Goal: Complete application form: Complete application form

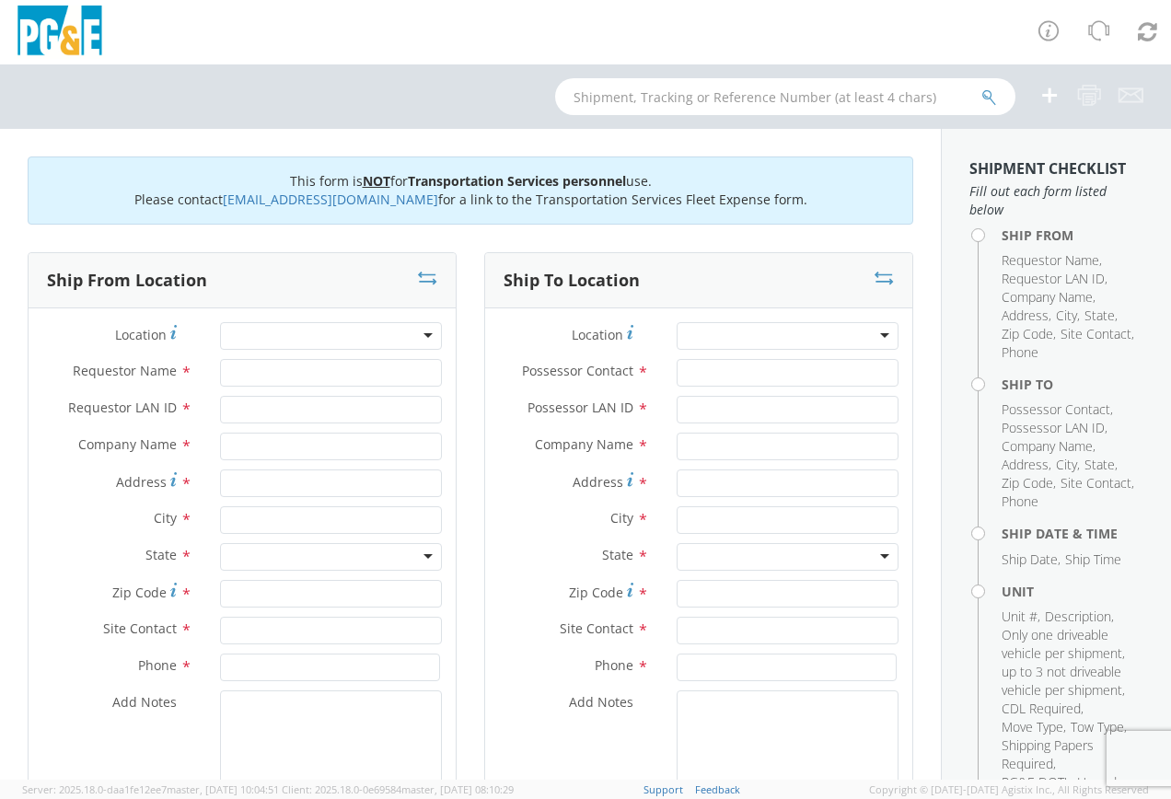
click at [420, 331] on div at bounding box center [331, 336] width 222 height 28
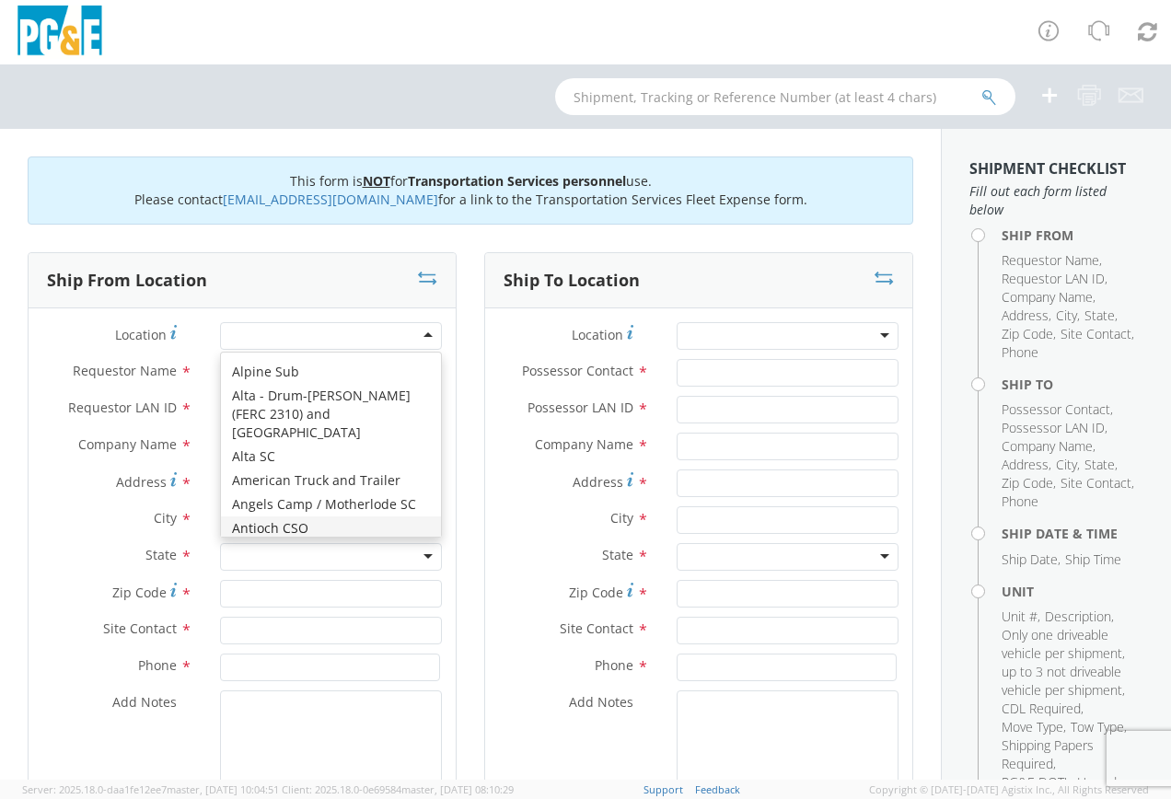
scroll to position [184, 0]
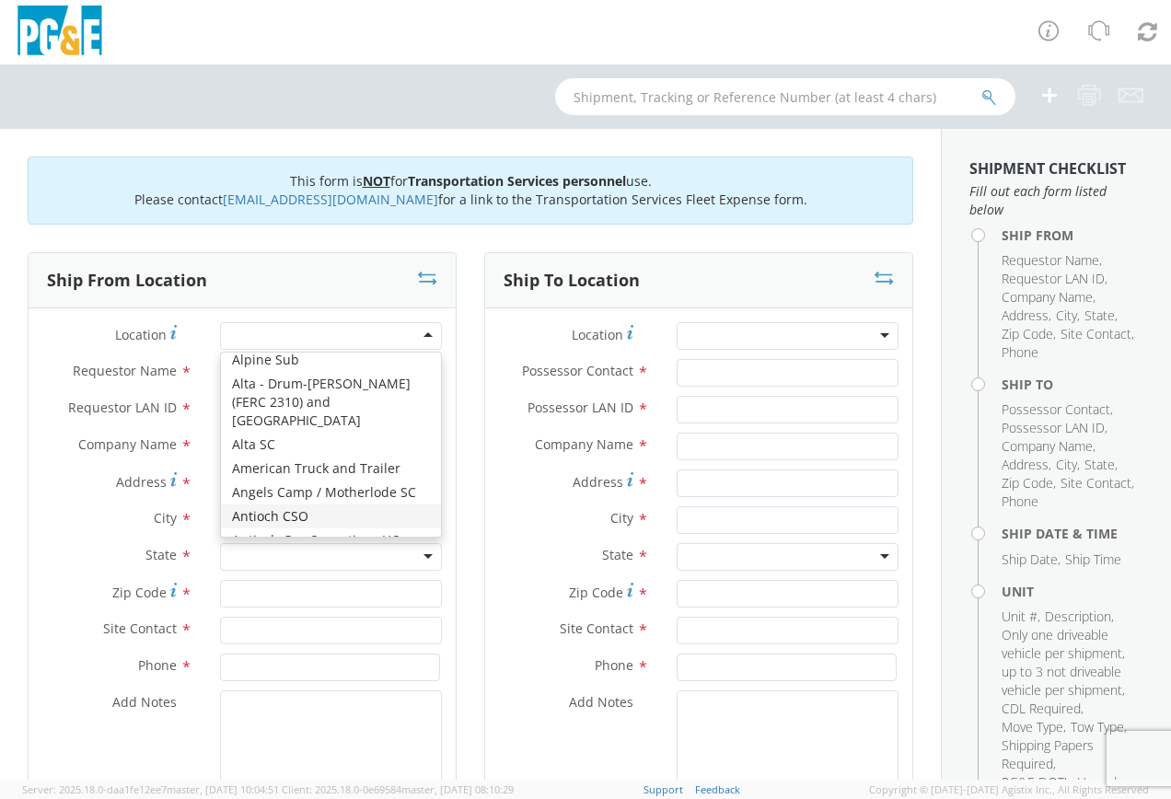
click at [76, 559] on label "State *" at bounding box center [118, 555] width 178 height 24
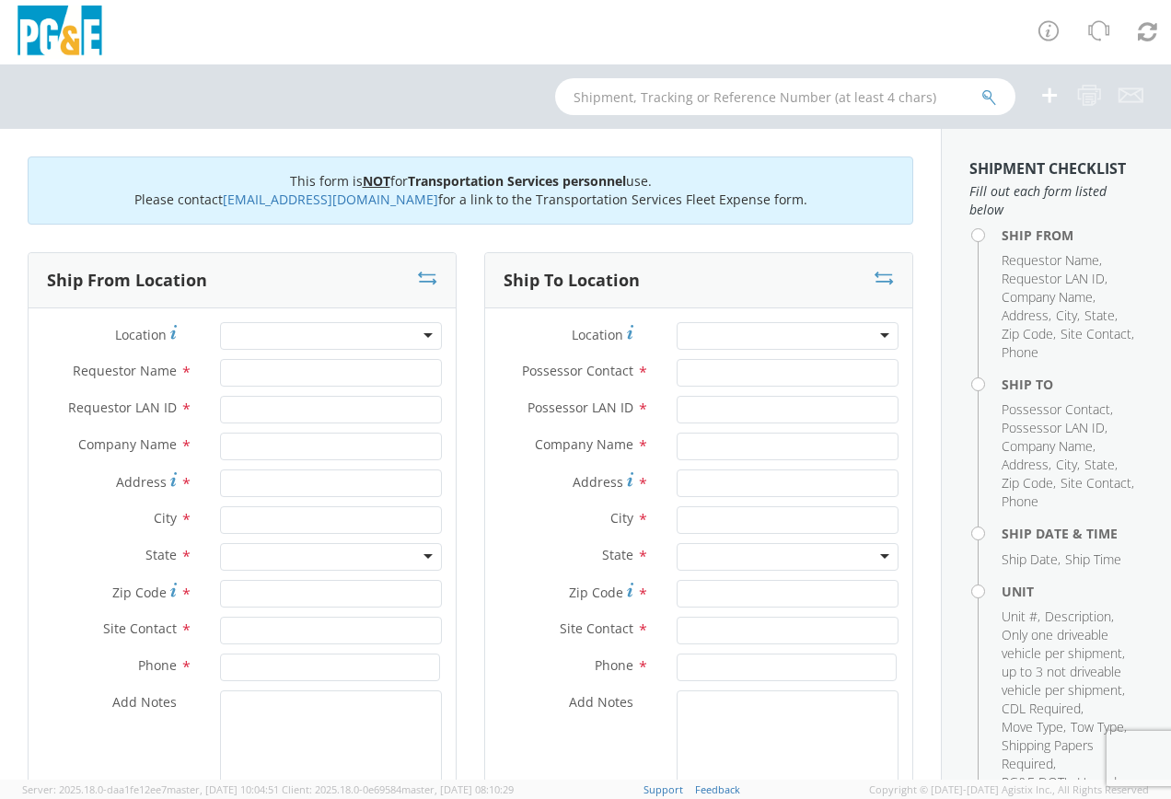
click at [257, 333] on div at bounding box center [331, 336] width 222 height 28
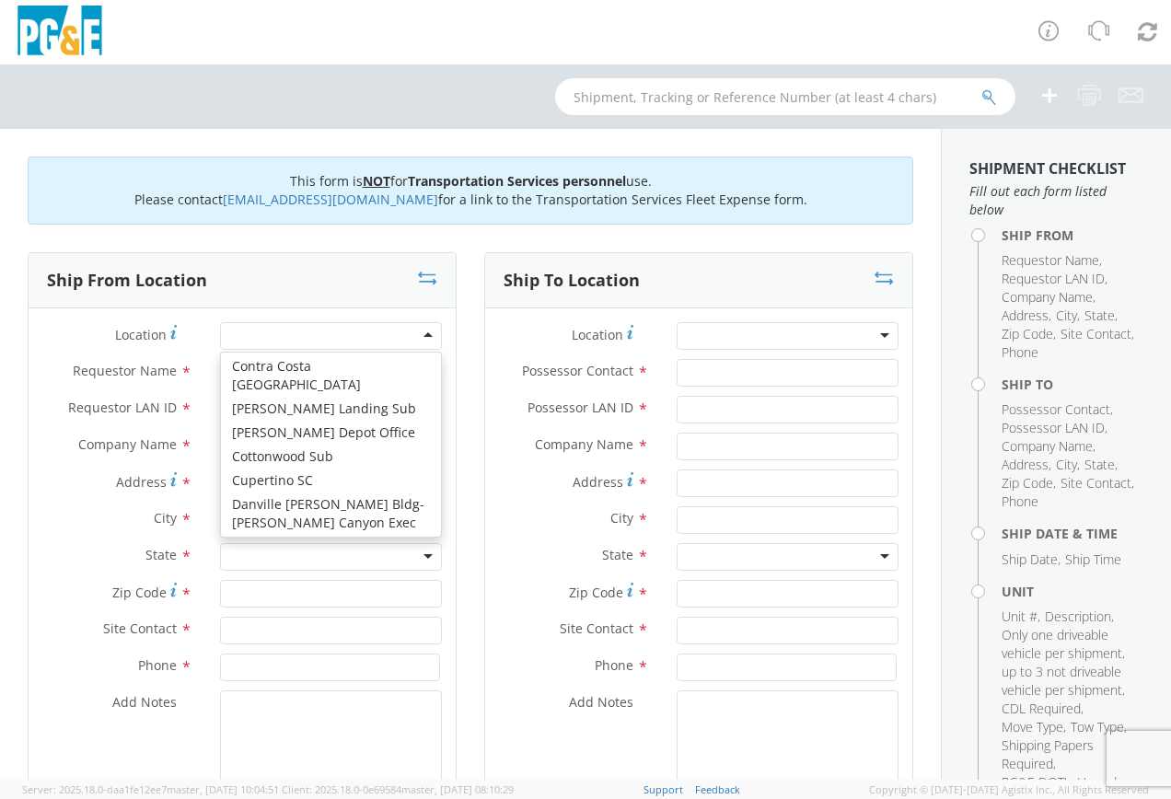
scroll to position [2213, 0]
type input "PG&E"
type input "[STREET_ADDRESS][PERSON_NAME]"
type input "CUPERTINO"
type input "95014"
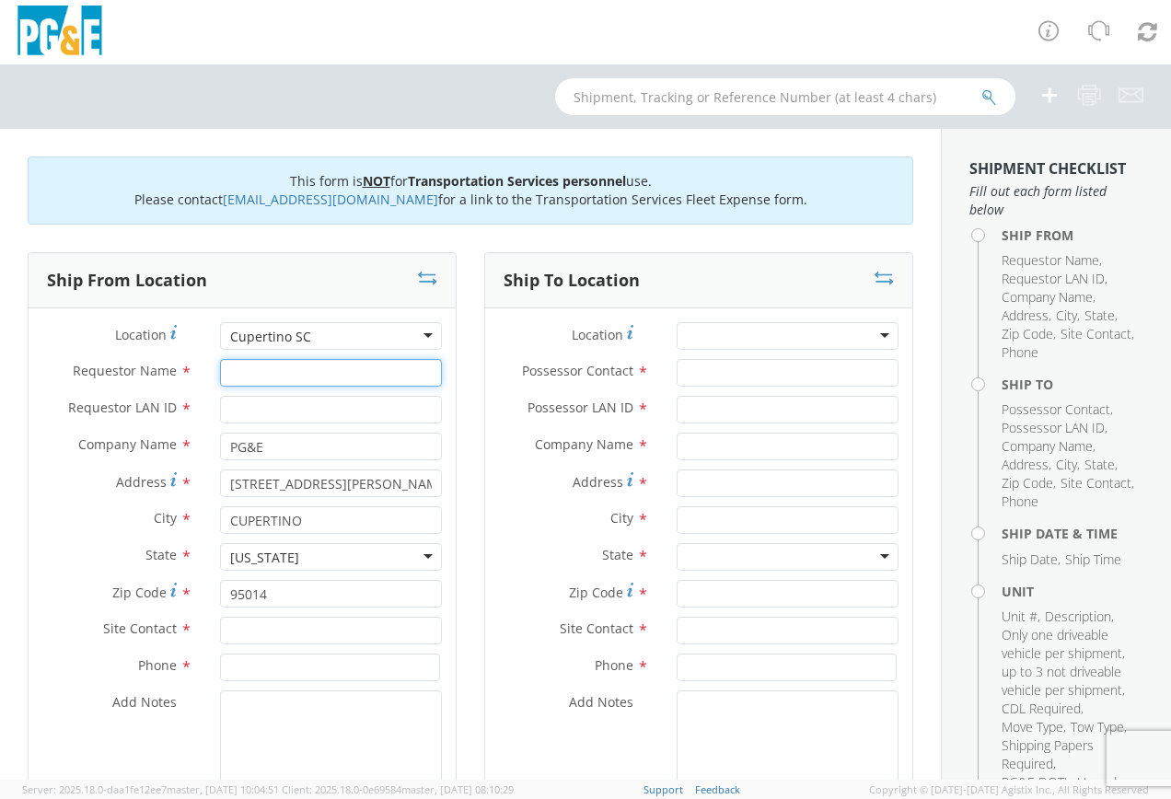
click at [295, 383] on input "Requestor Name *" at bounding box center [331, 373] width 222 height 28
type input "[PERSON_NAME]"
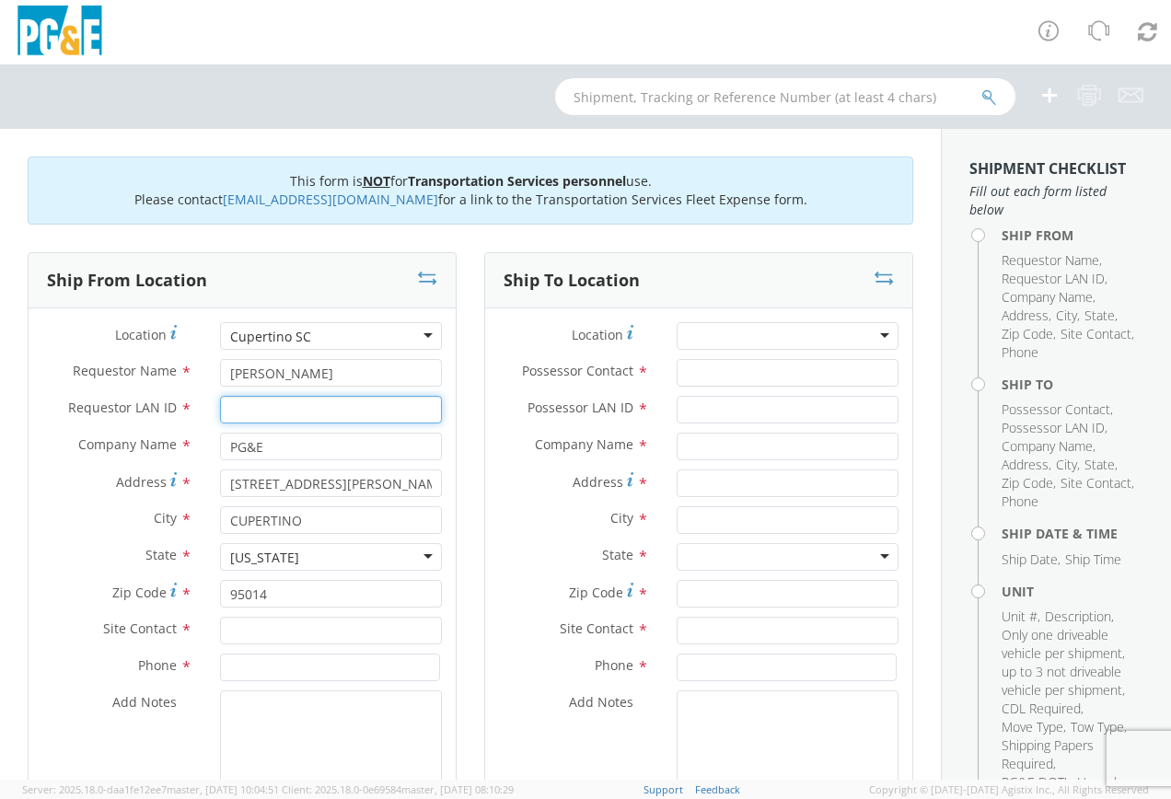
click at [263, 410] on input "Requestor LAN ID *" at bounding box center [331, 410] width 222 height 28
type input "[EMAIL_ADDRESS][DOMAIN_NAME]"
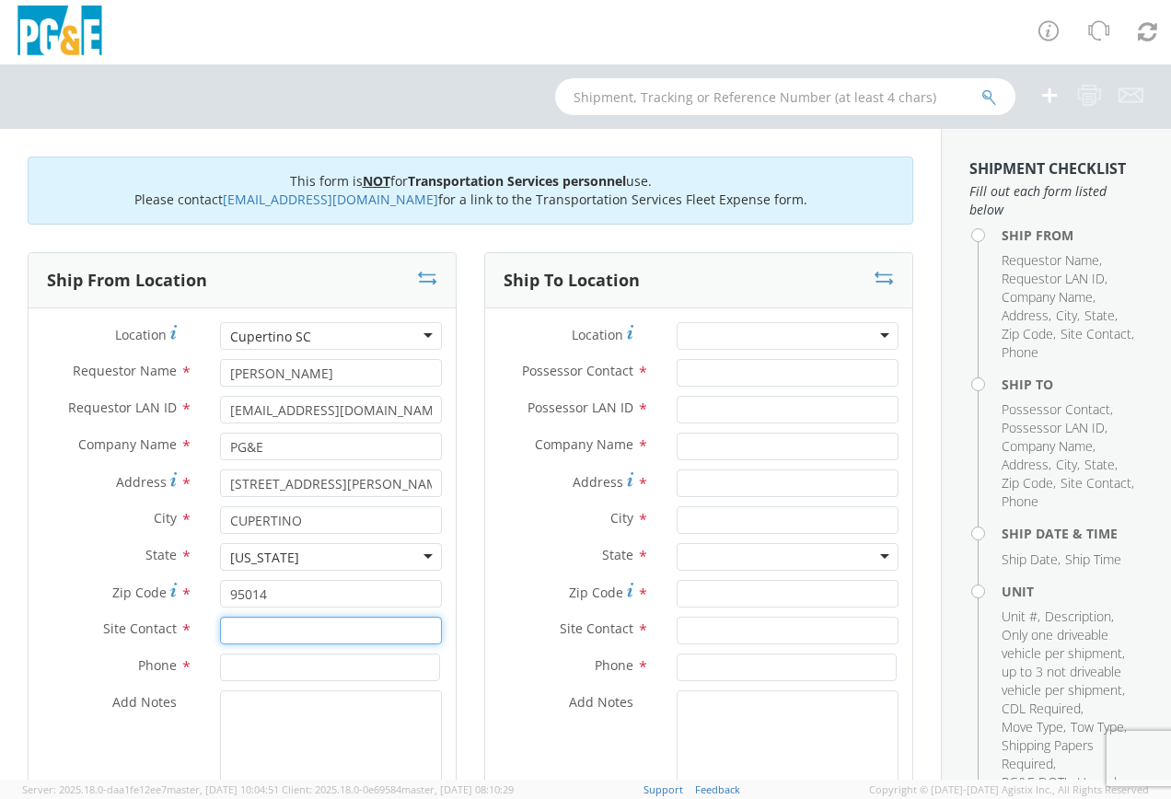
click at [262, 631] on input "text" at bounding box center [331, 631] width 222 height 28
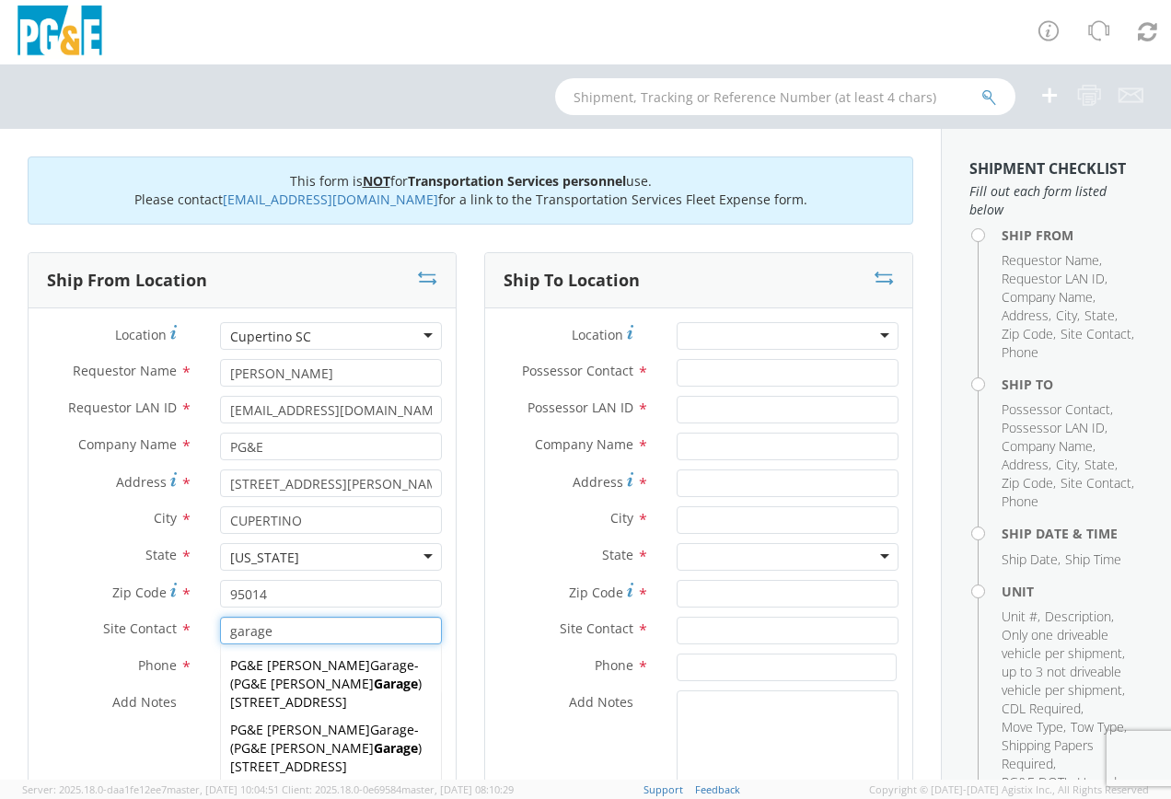
type input "garage"
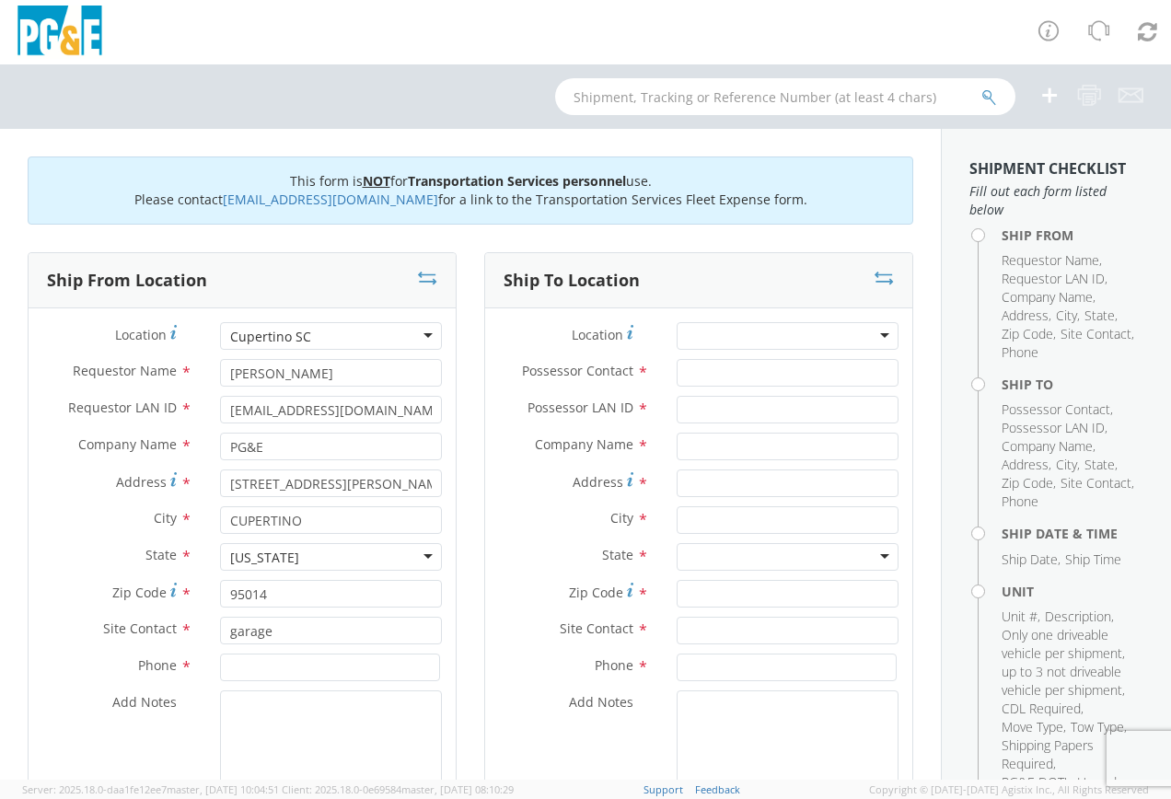
click at [21, 683] on div "Ship From Location Location * Cupertino SC Cupertino [GEOGRAPHIC_DATA] (OBSOLET…" at bounding box center [242, 557] width 456 height 610
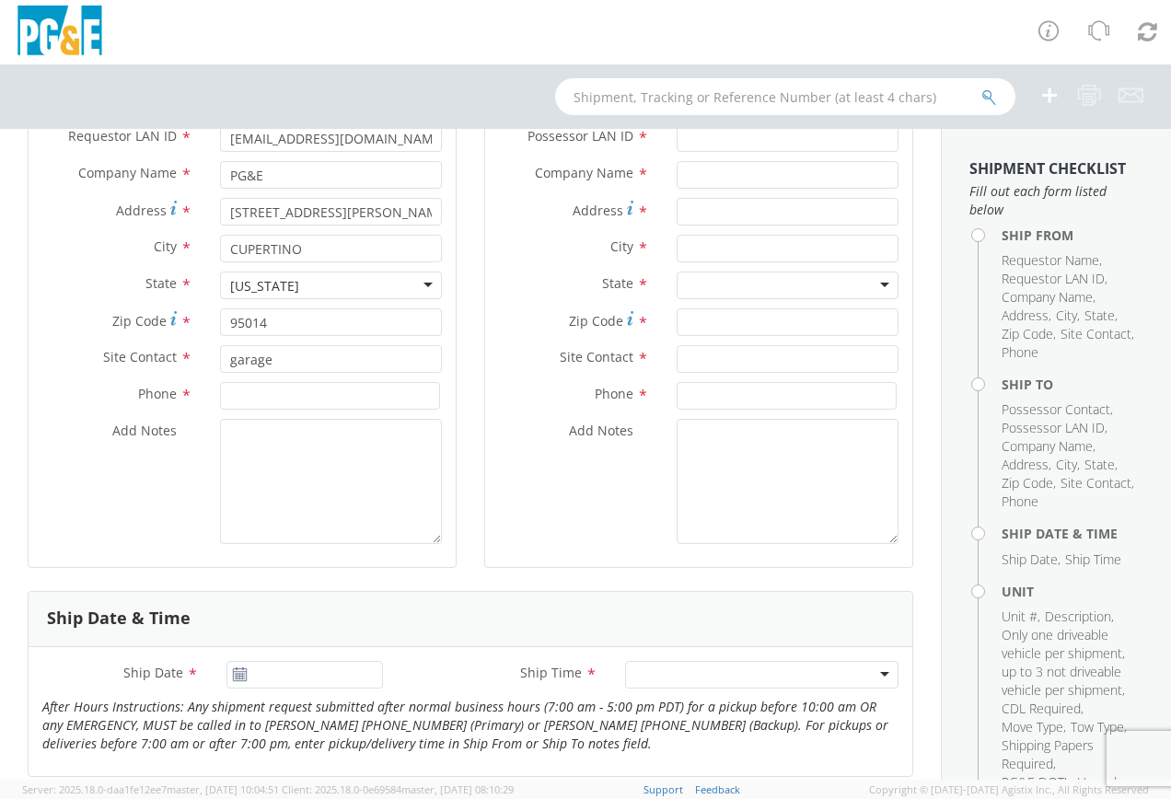
scroll to position [368, 0]
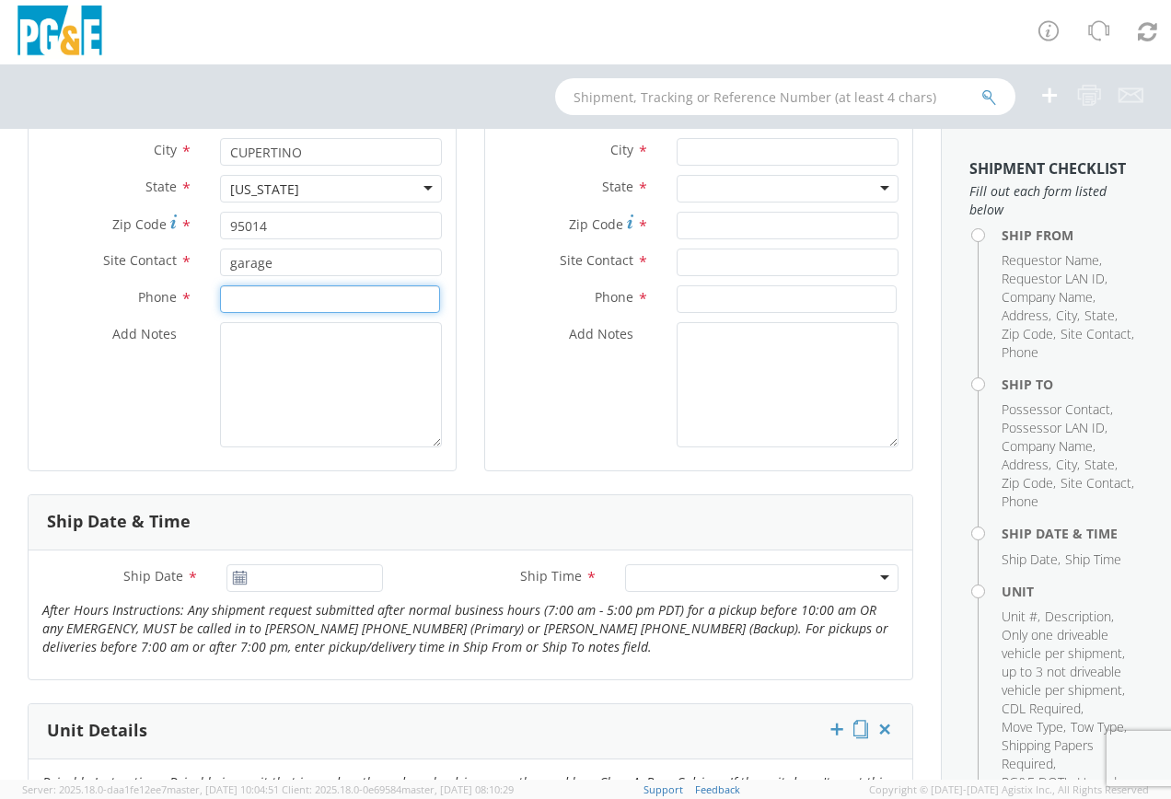
click at [246, 298] on input at bounding box center [330, 299] width 220 height 28
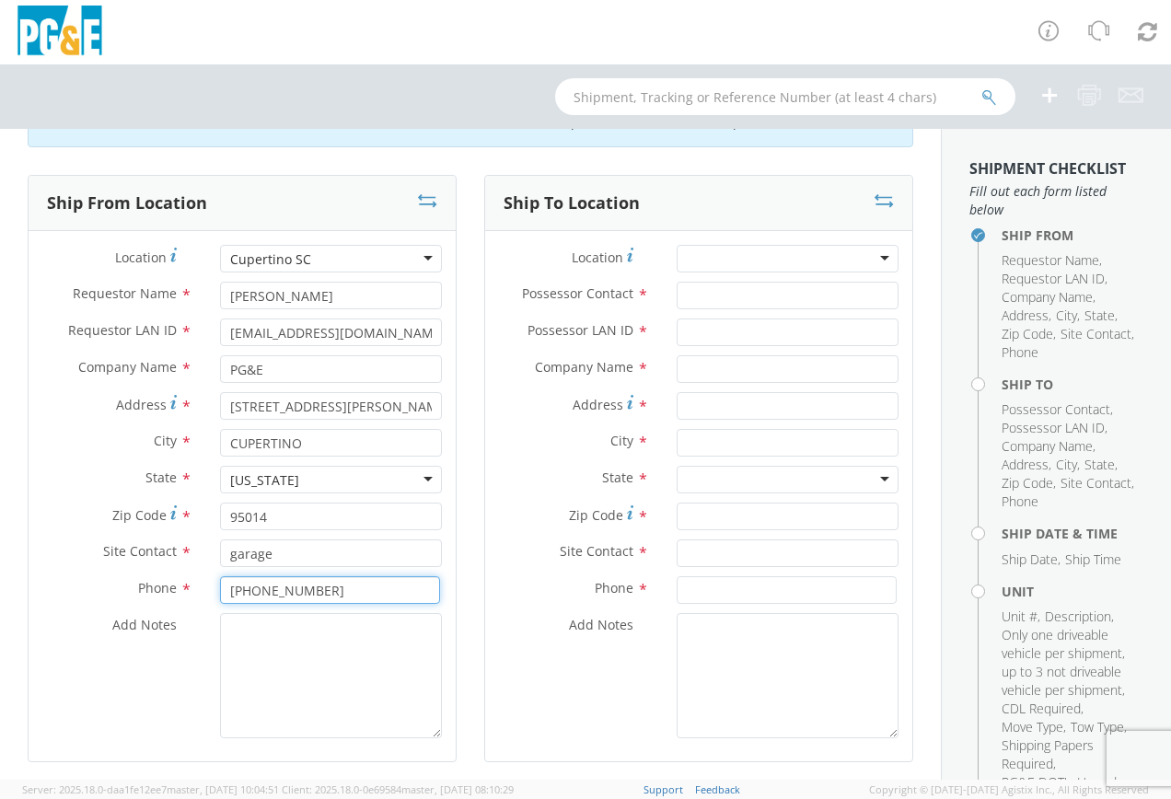
scroll to position [0, 0]
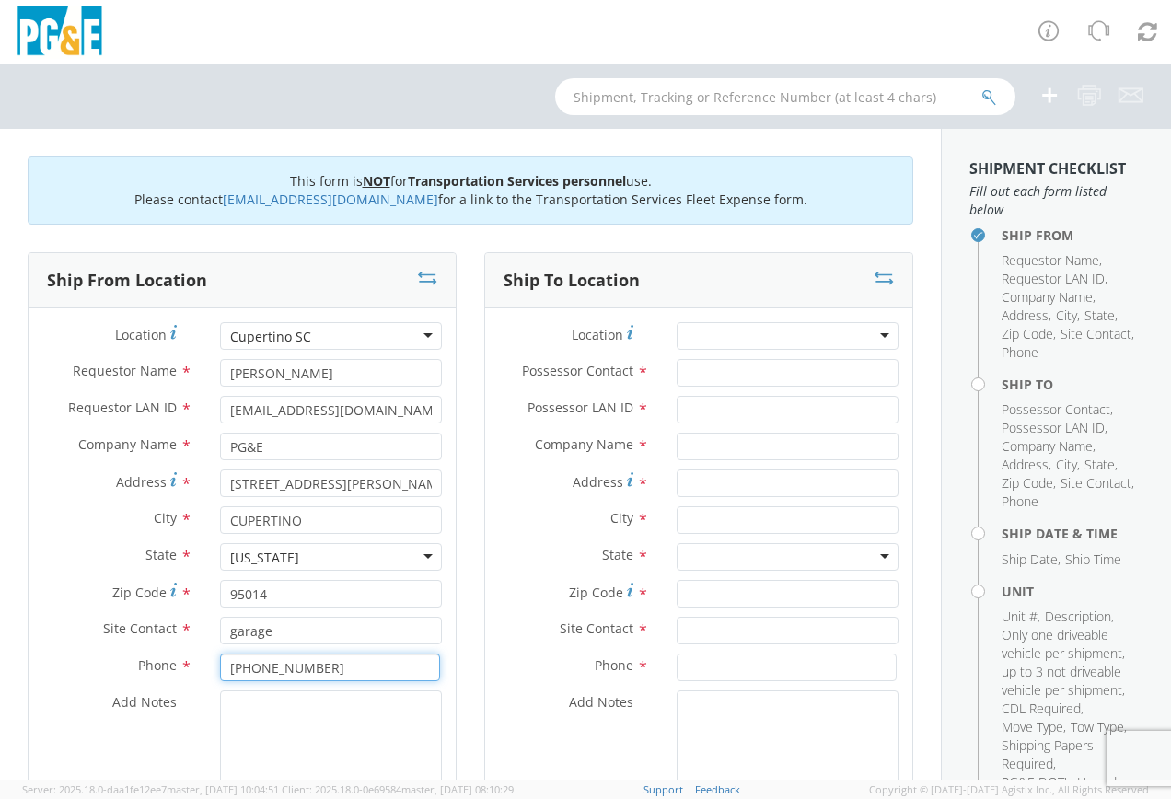
type input "[PHONE_NUMBER]"
click at [872, 327] on div at bounding box center [787, 336] width 222 height 28
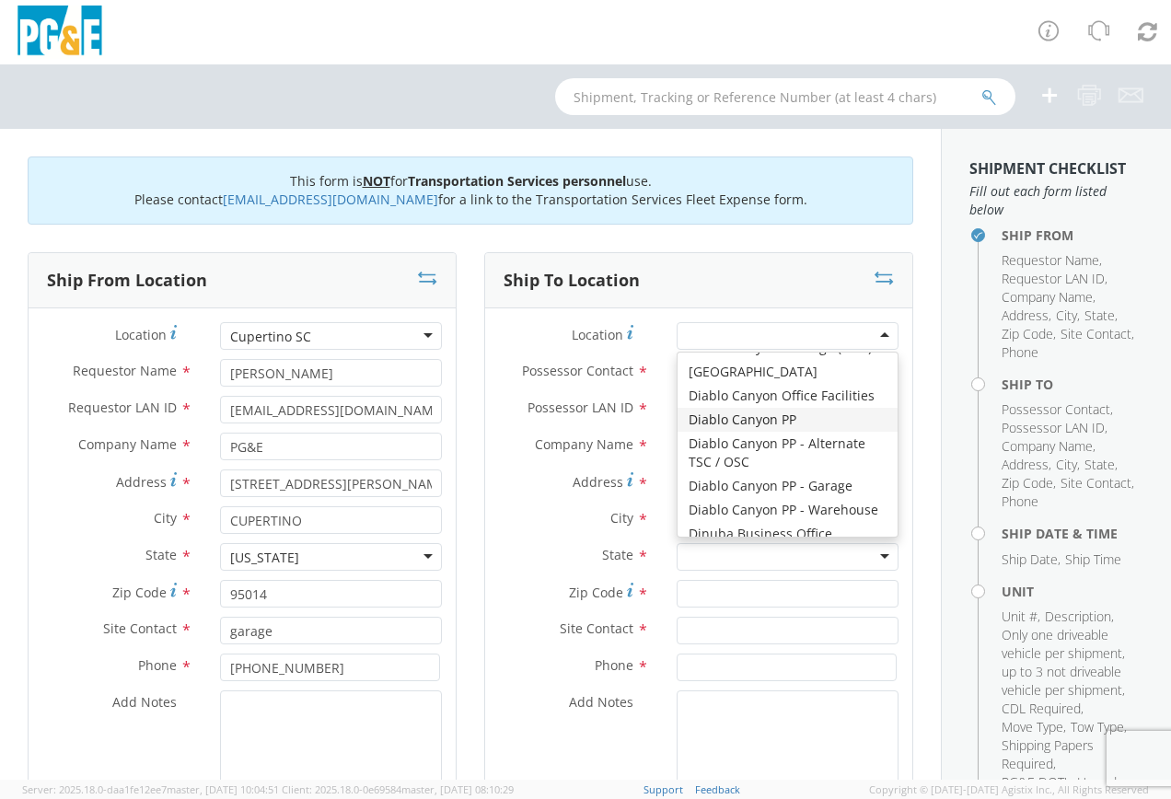
scroll to position [2669, 0]
type input "PG&E"
type input "[STREET_ADDRESS][PERSON_NAME]"
type input "[PERSON_NAME]"
type input "95620"
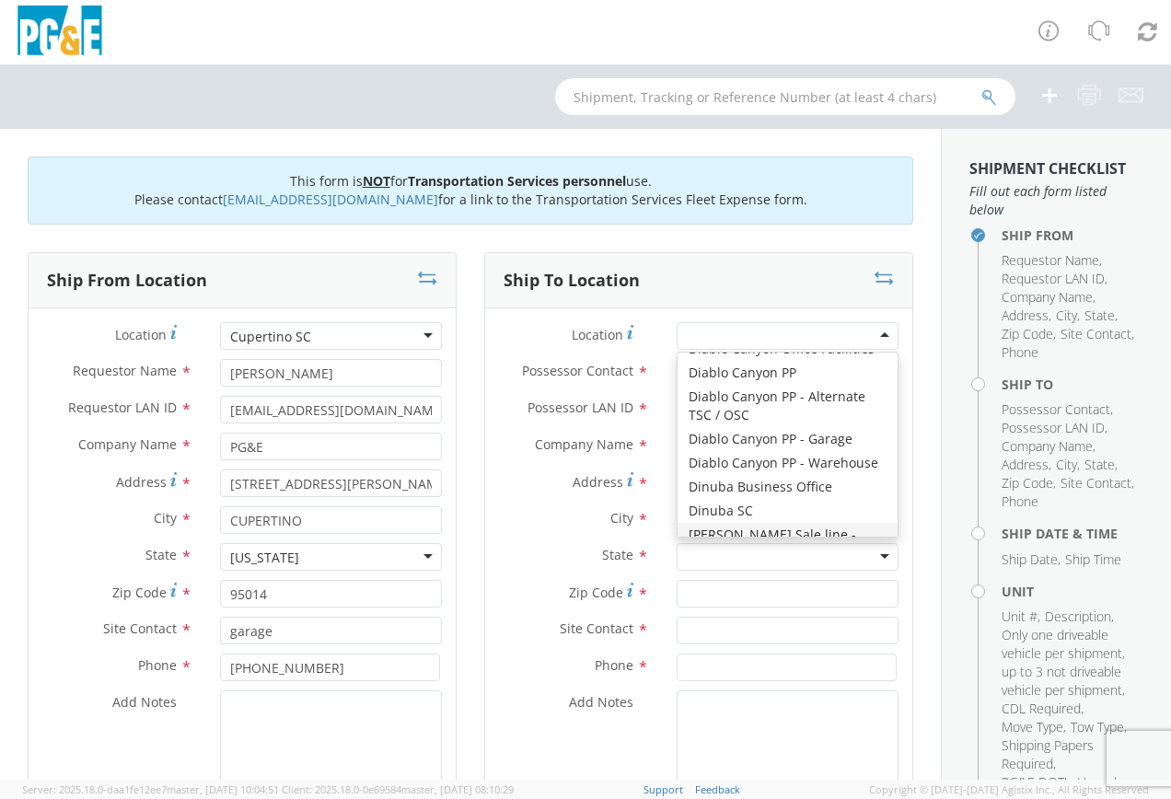
type input "[PHONE_NUMBER]"
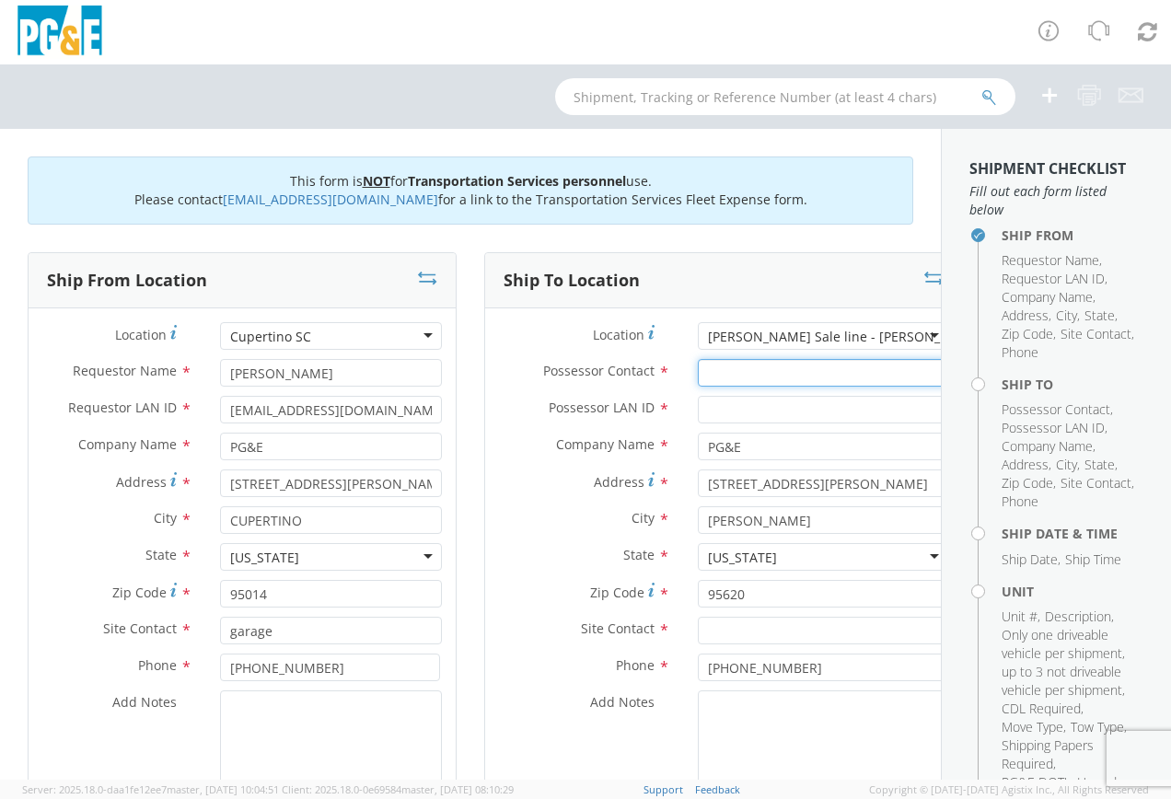
click at [698, 369] on input "Possessor Contact *" at bounding box center [823, 373] width 250 height 28
type input "[PERSON_NAME]"
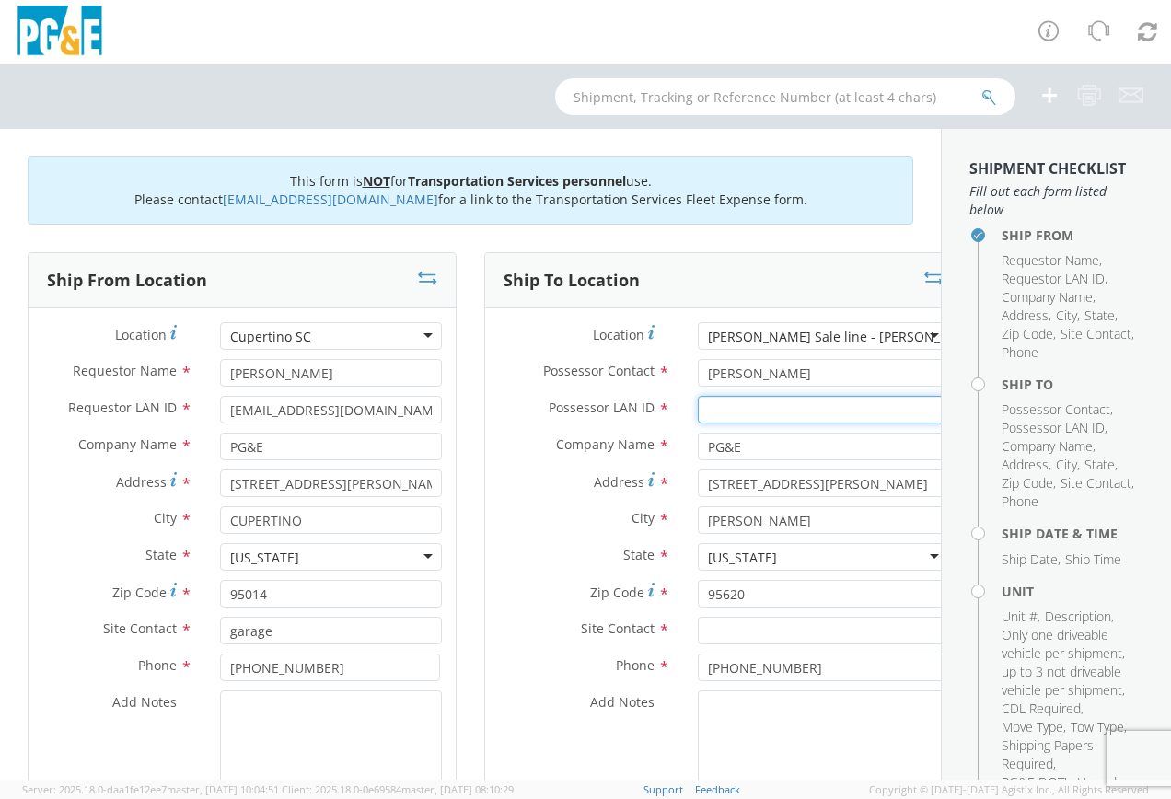
click at [698, 415] on input "Possessor LAN ID *" at bounding box center [823, 410] width 250 height 28
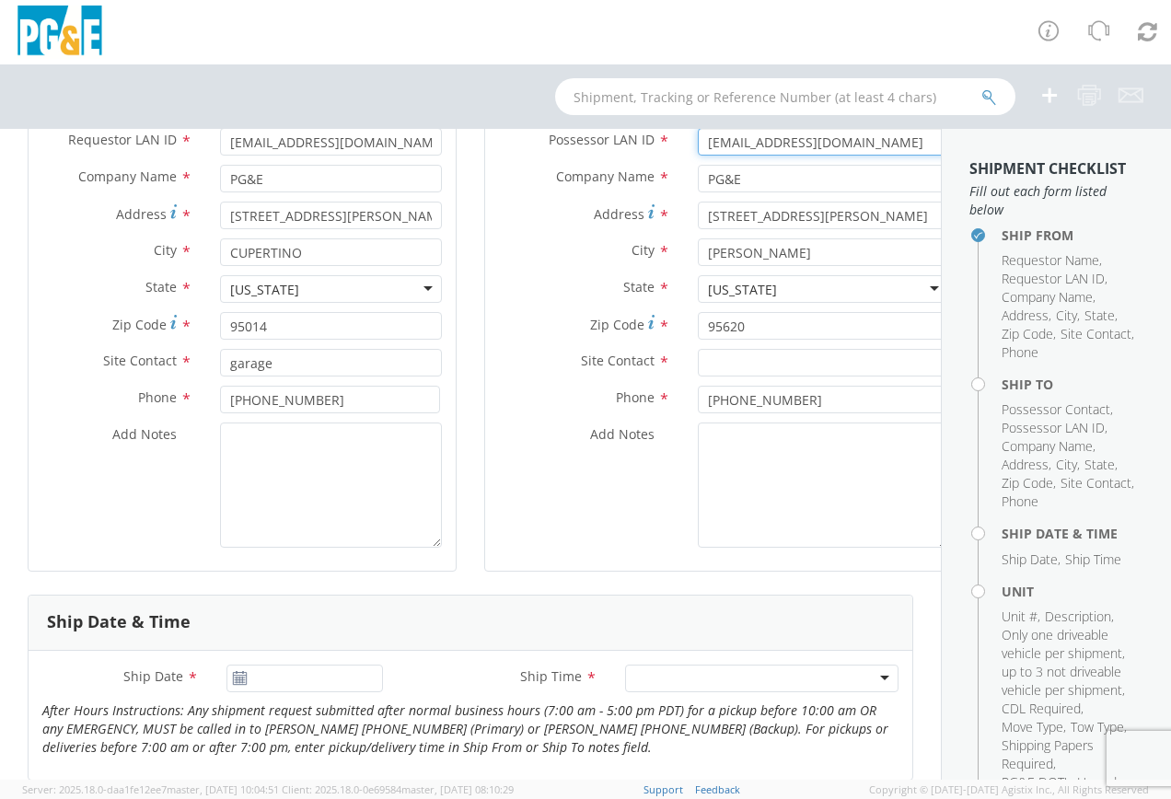
scroll to position [276, 0]
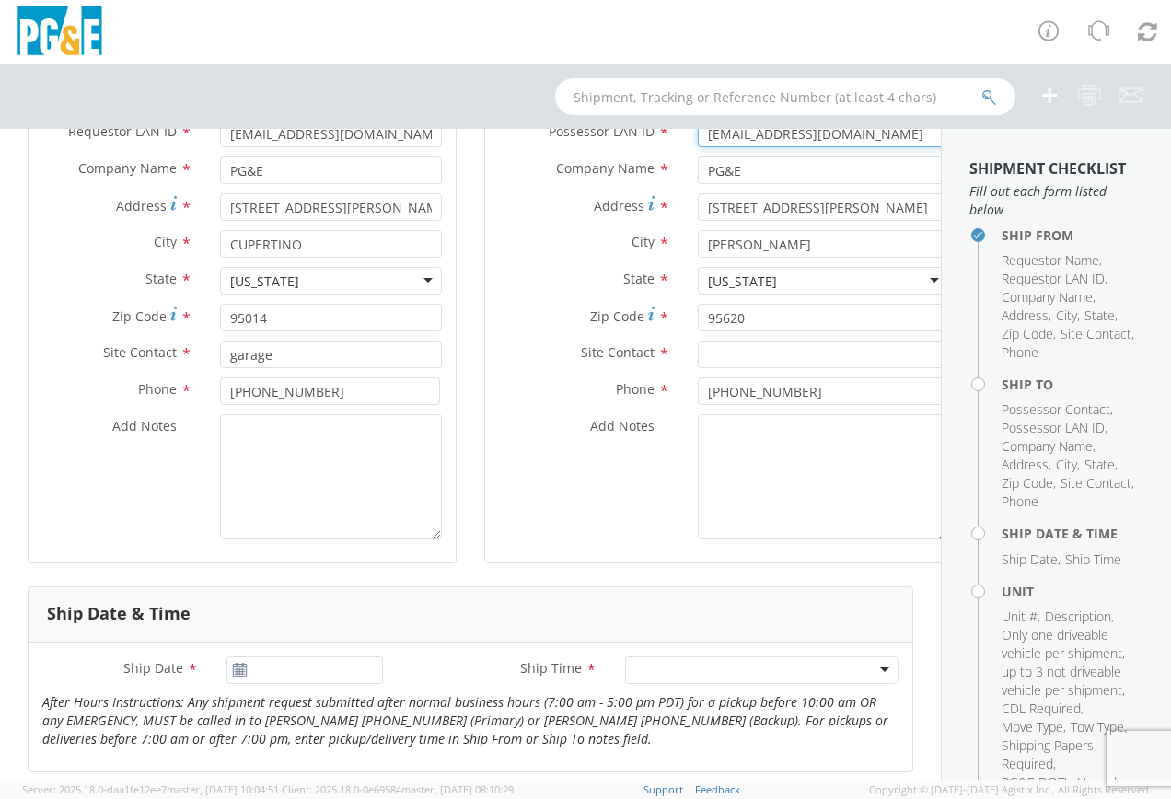
type input "[EMAIL_ADDRESS][DOMAIN_NAME]"
click at [698, 355] on input "text" at bounding box center [823, 355] width 250 height 28
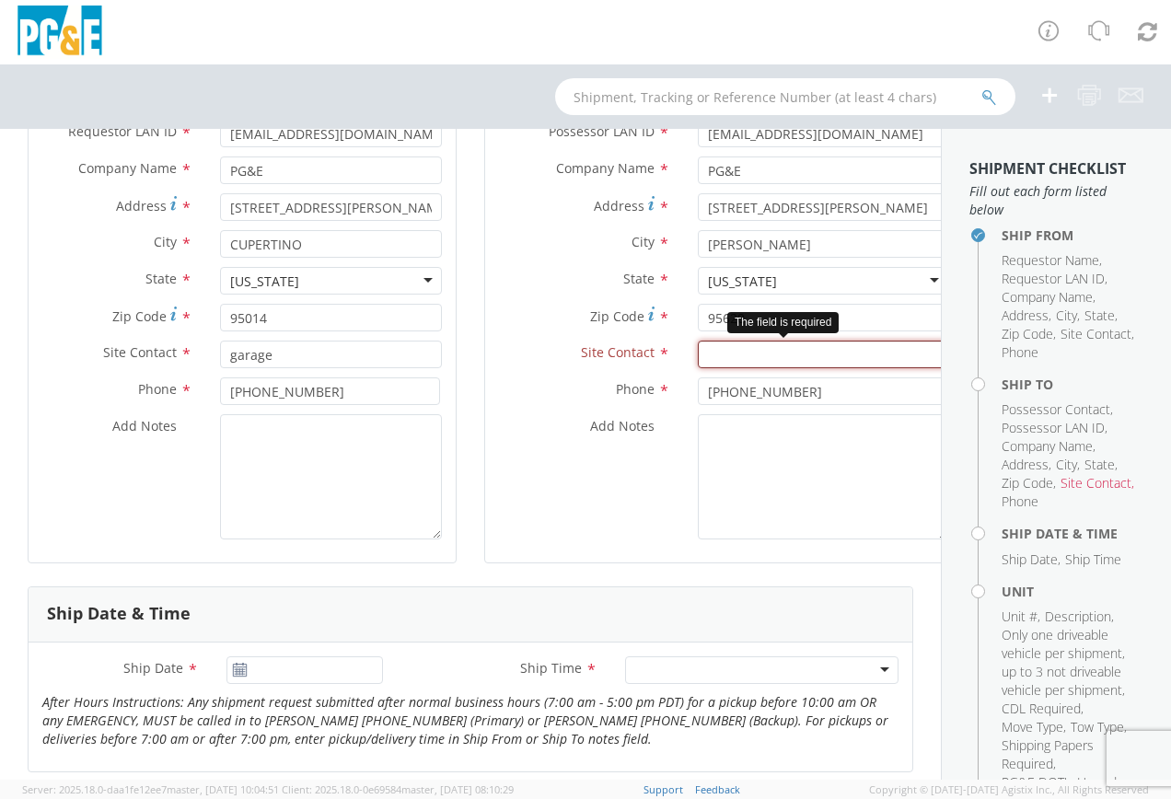
click at [698, 358] on input "text" at bounding box center [823, 355] width 250 height 28
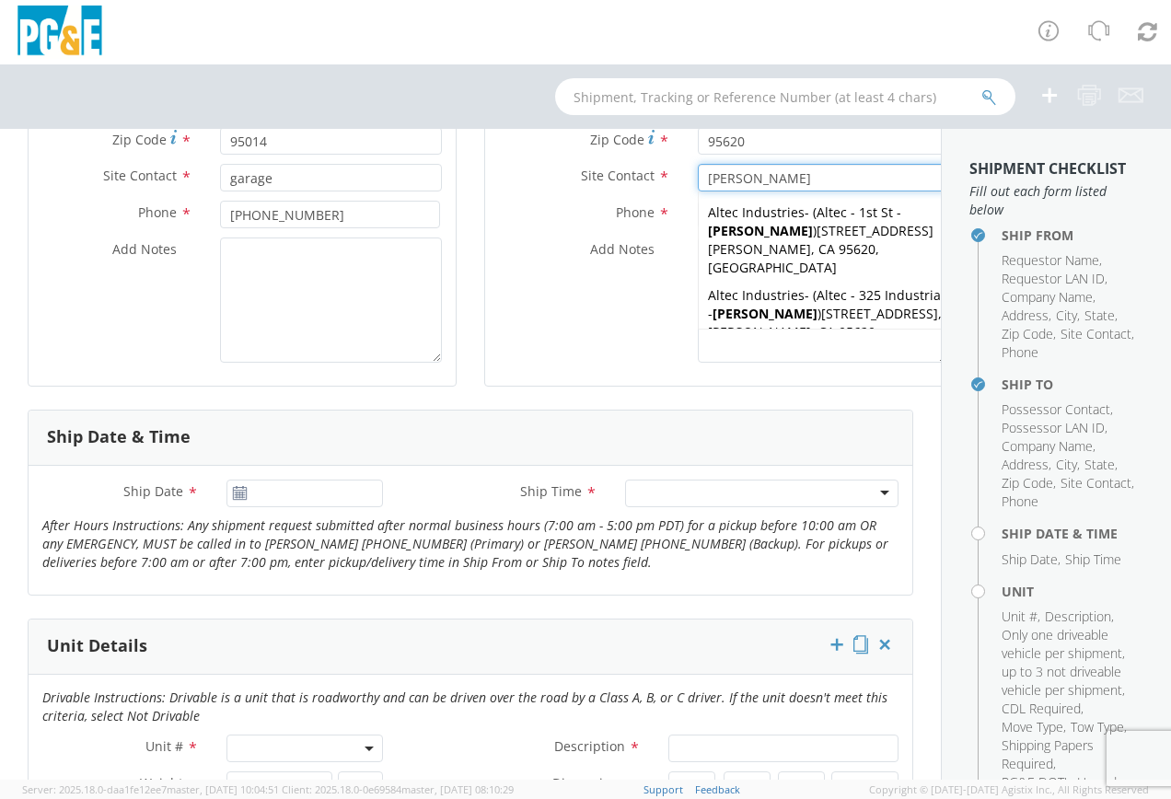
scroll to position [460, 0]
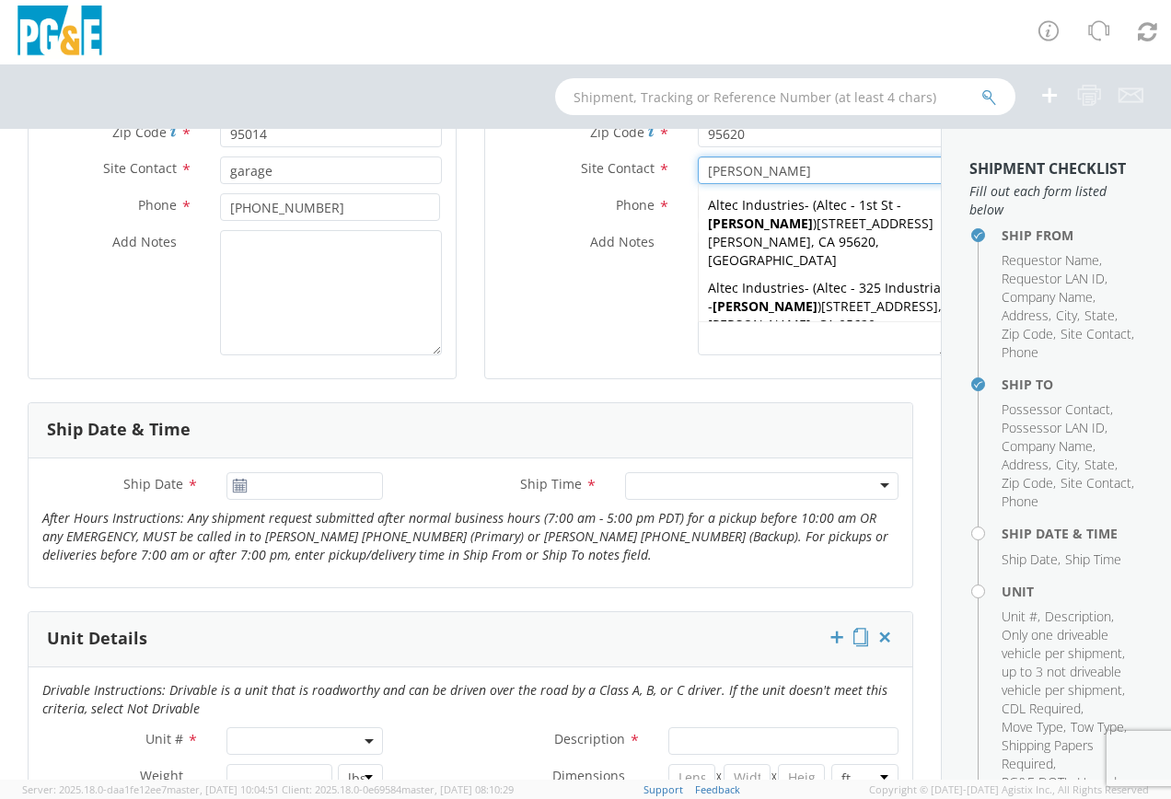
type input "[PERSON_NAME]"
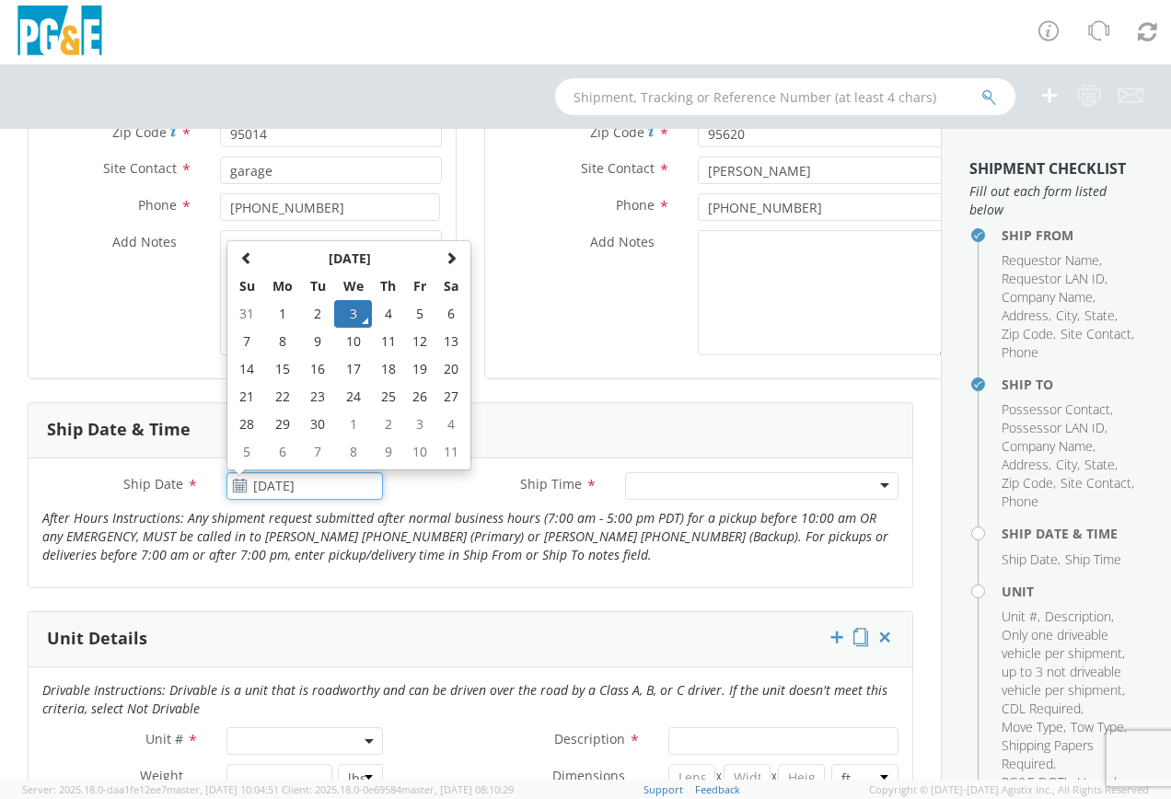
click at [250, 488] on input "[DATE]" at bounding box center [304, 486] width 156 height 28
click at [415, 312] on td "5" at bounding box center [420, 314] width 31 height 28
type input "[DATE]"
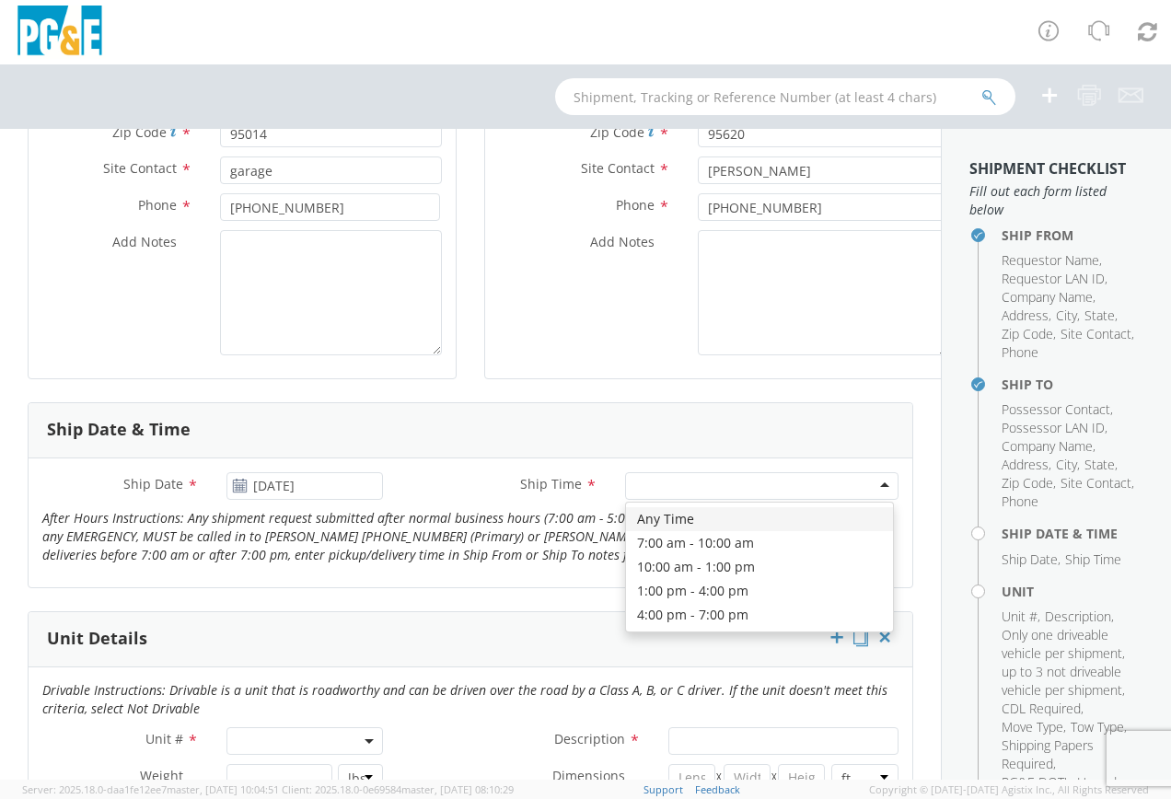
click at [665, 482] on div at bounding box center [761, 486] width 273 height 28
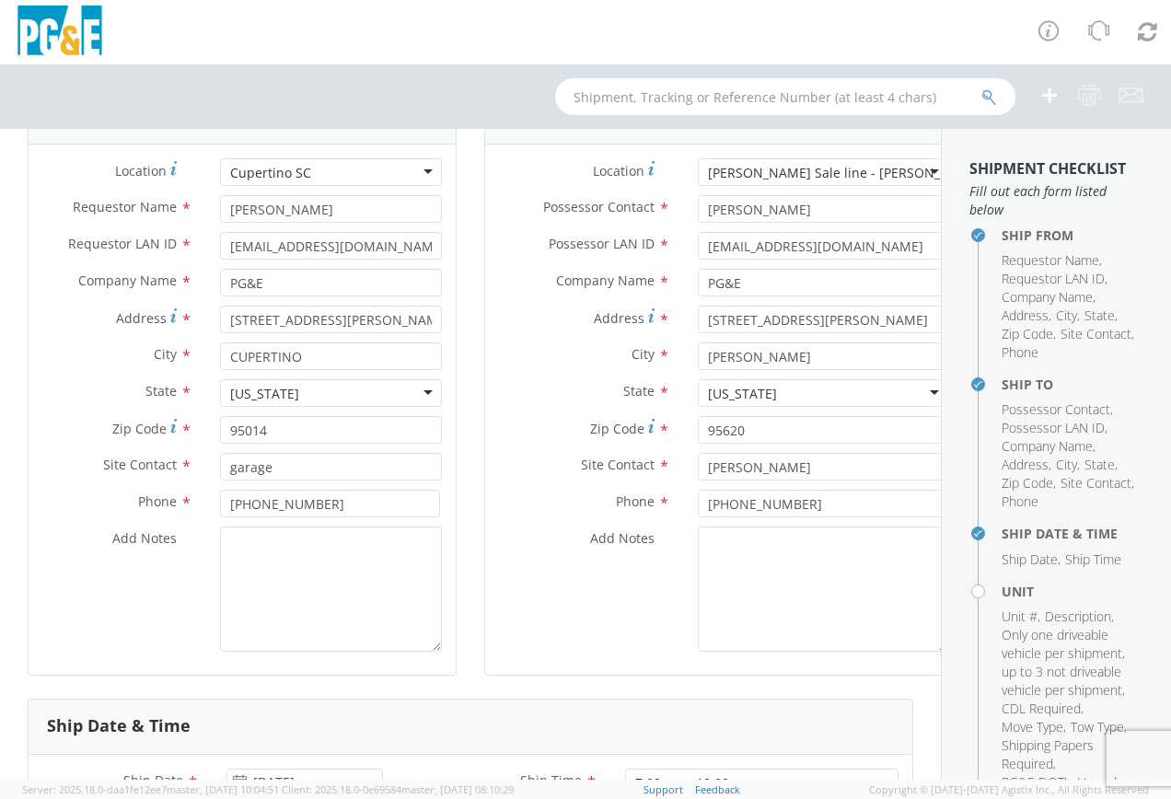
scroll to position [0, 0]
